Goal: Task Accomplishment & Management: Manage account settings

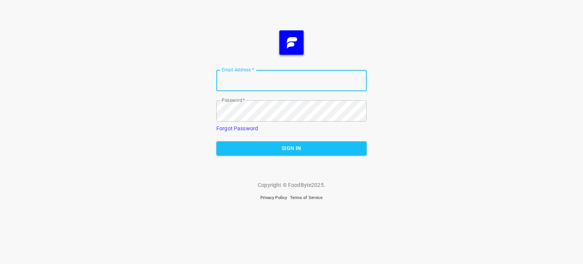
type input "[EMAIL_ADDRESS][DOMAIN_NAME]"
click at [294, 151] on span "Sign In" at bounding box center [292, 148] width 138 height 9
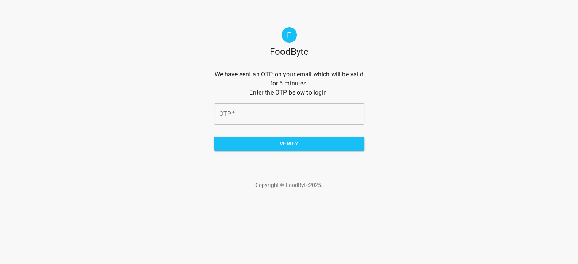
click at [247, 112] on input "OTP   *" at bounding box center [289, 113] width 150 height 21
type input "2a2019"
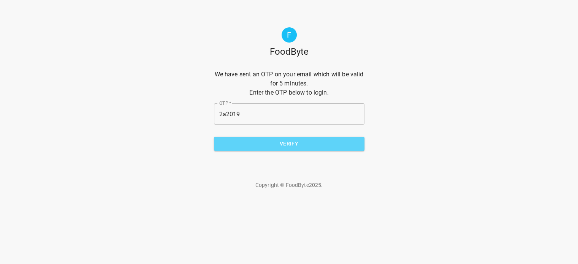
click at [274, 141] on span "Verify" at bounding box center [289, 143] width 138 height 9
